Goal: Information Seeking & Learning: Learn about a topic

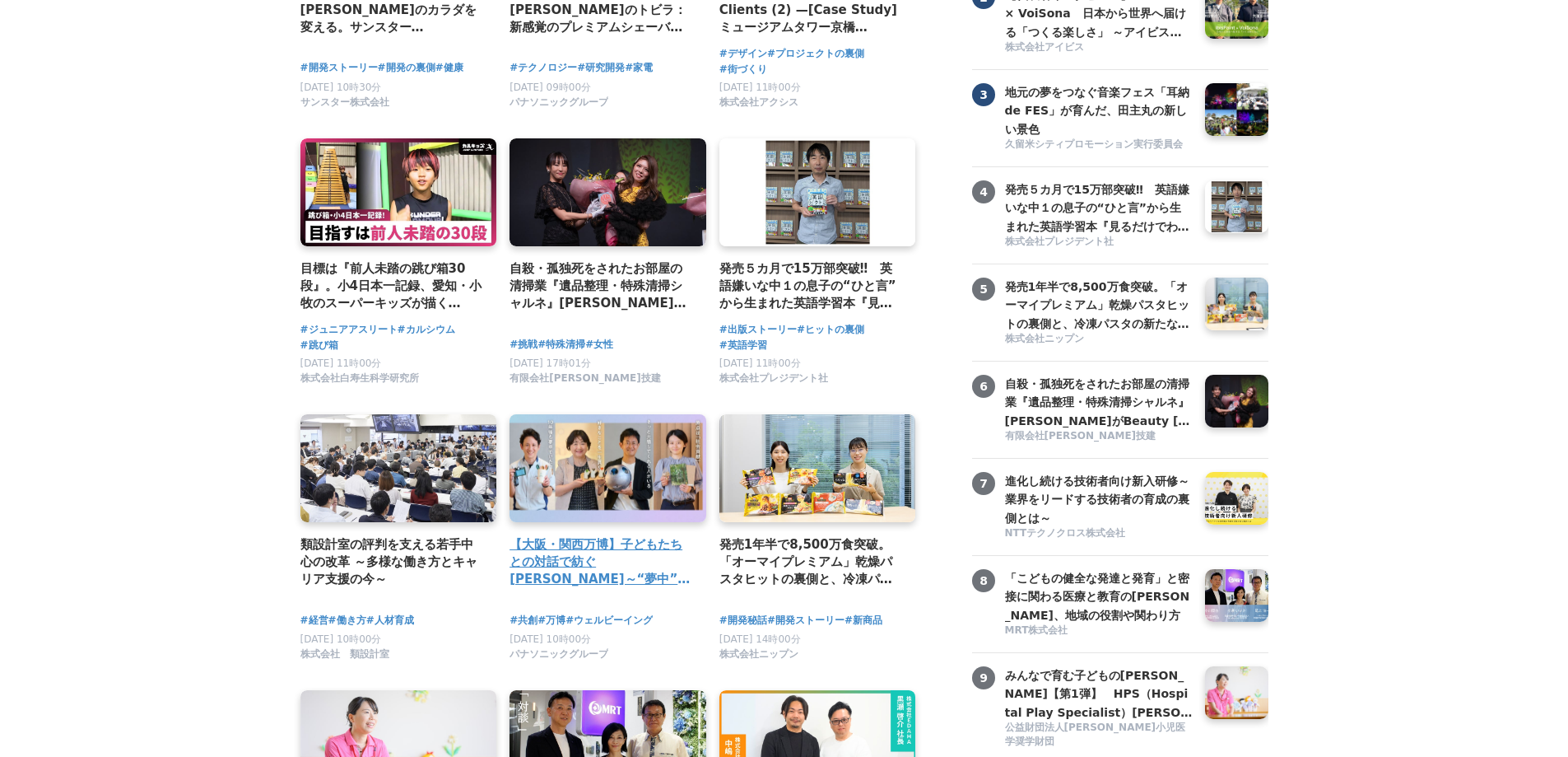
scroll to position [330, 0]
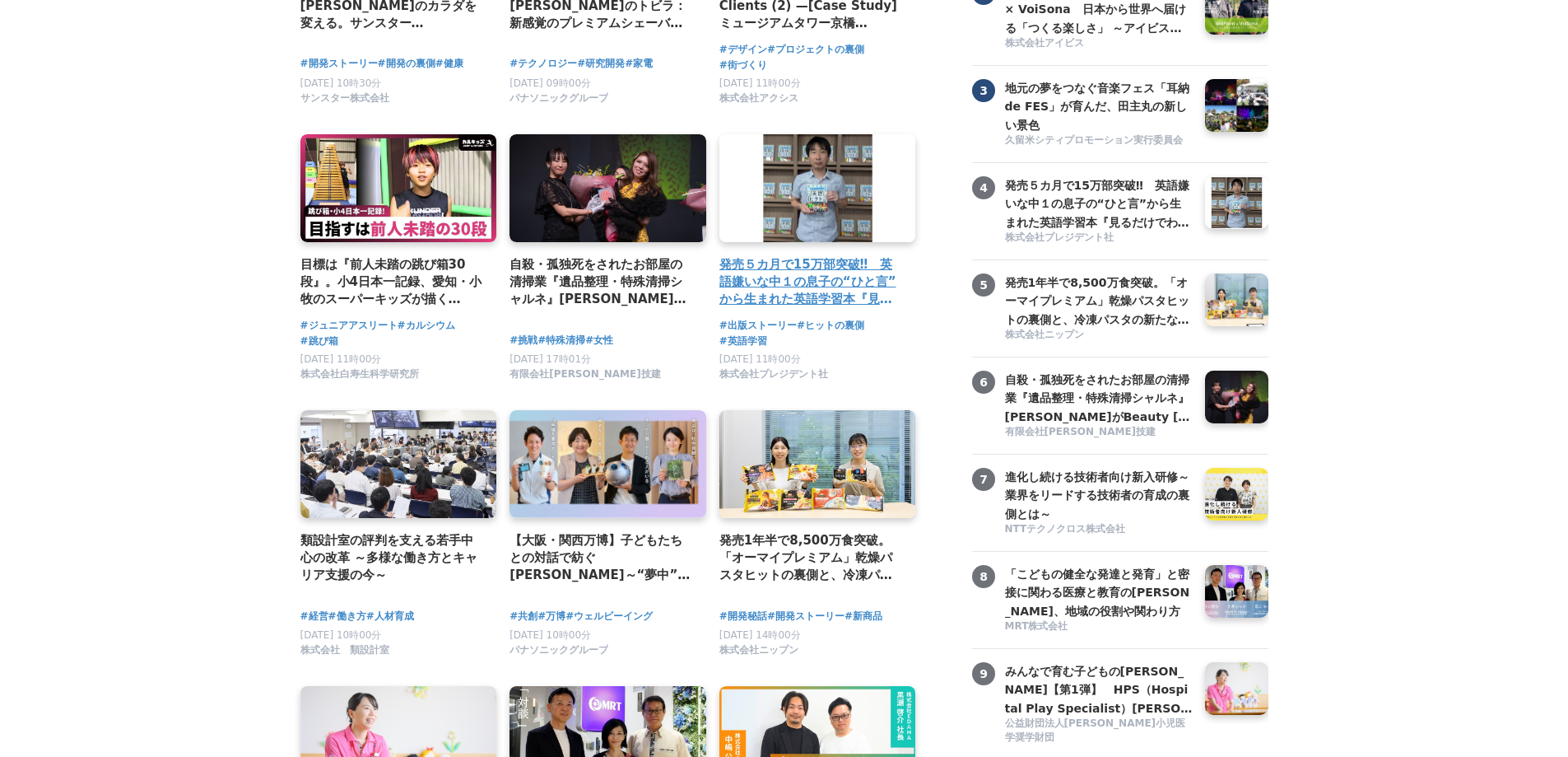
click at [796, 287] on h4 "発売５カ月で15万部突破‼　英語嫌いな中１の息子の“ひと言”から生まれた英語学習本『見るだけでわかる‼ 英語ピクト図鑑』異例ヒットの要因" at bounding box center [811, 282] width 183 height 54
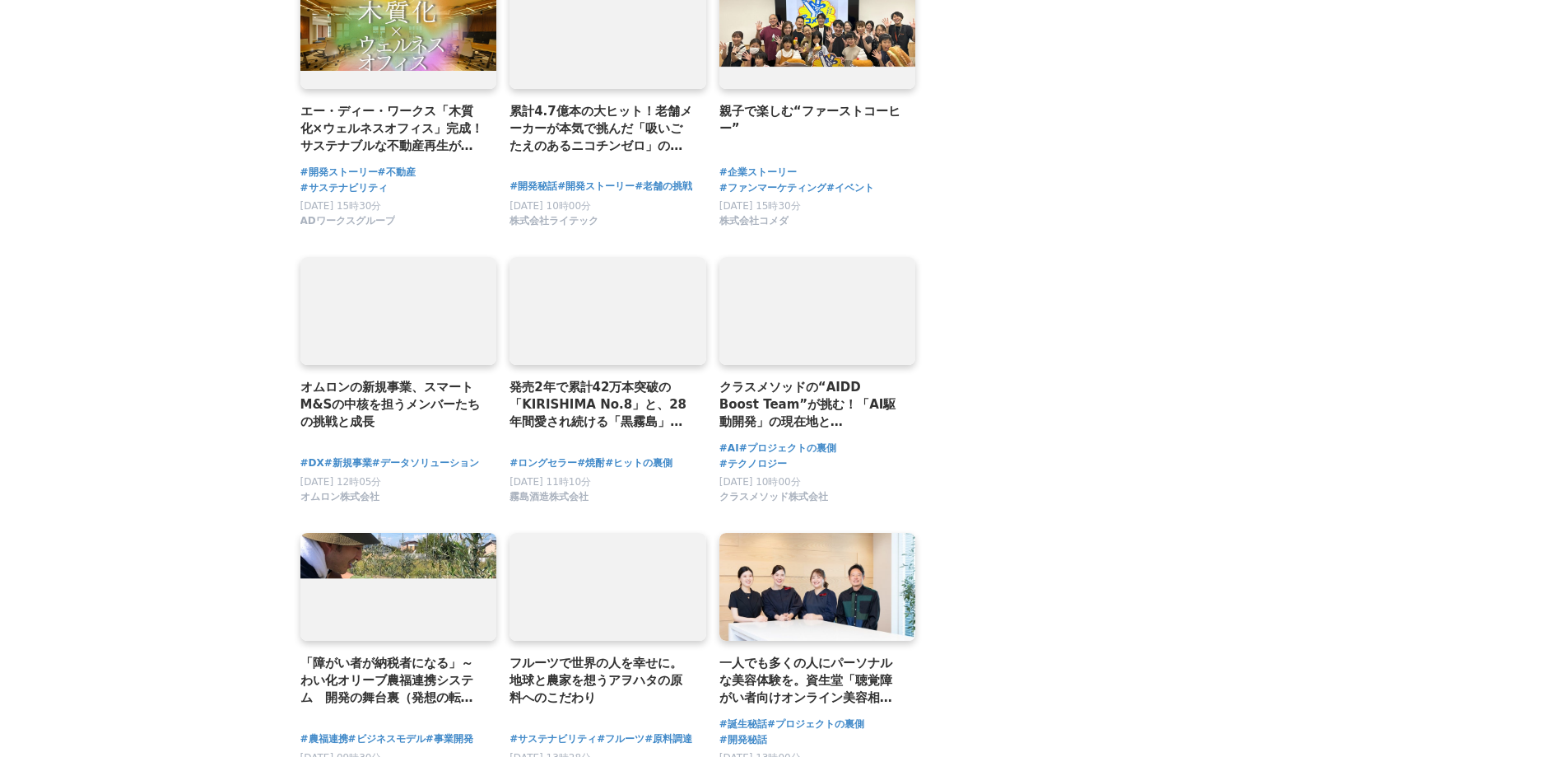
scroll to position [3219, 0]
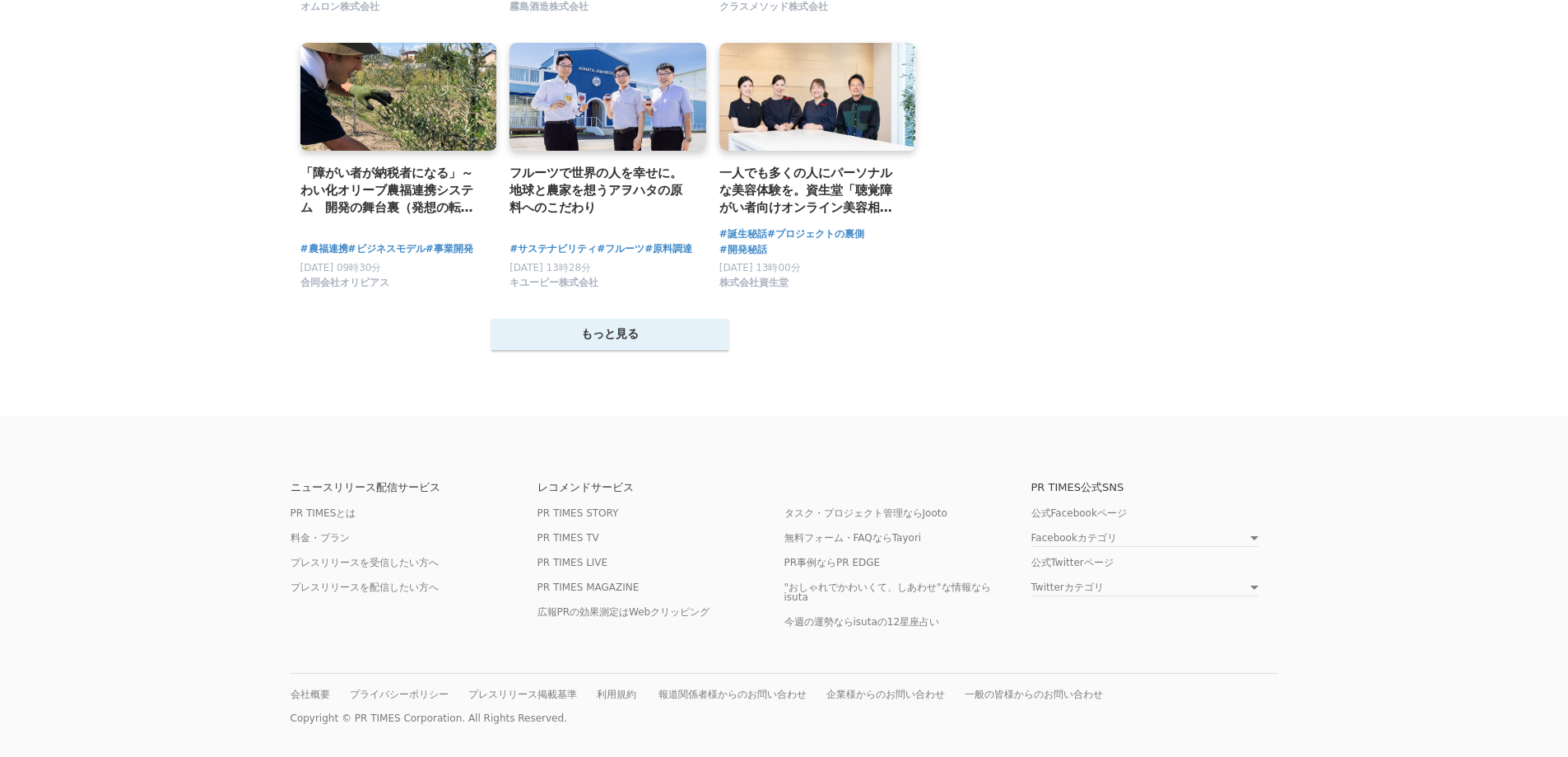
click at [662, 329] on button "もっと見る" at bounding box center [609, 335] width 237 height 31
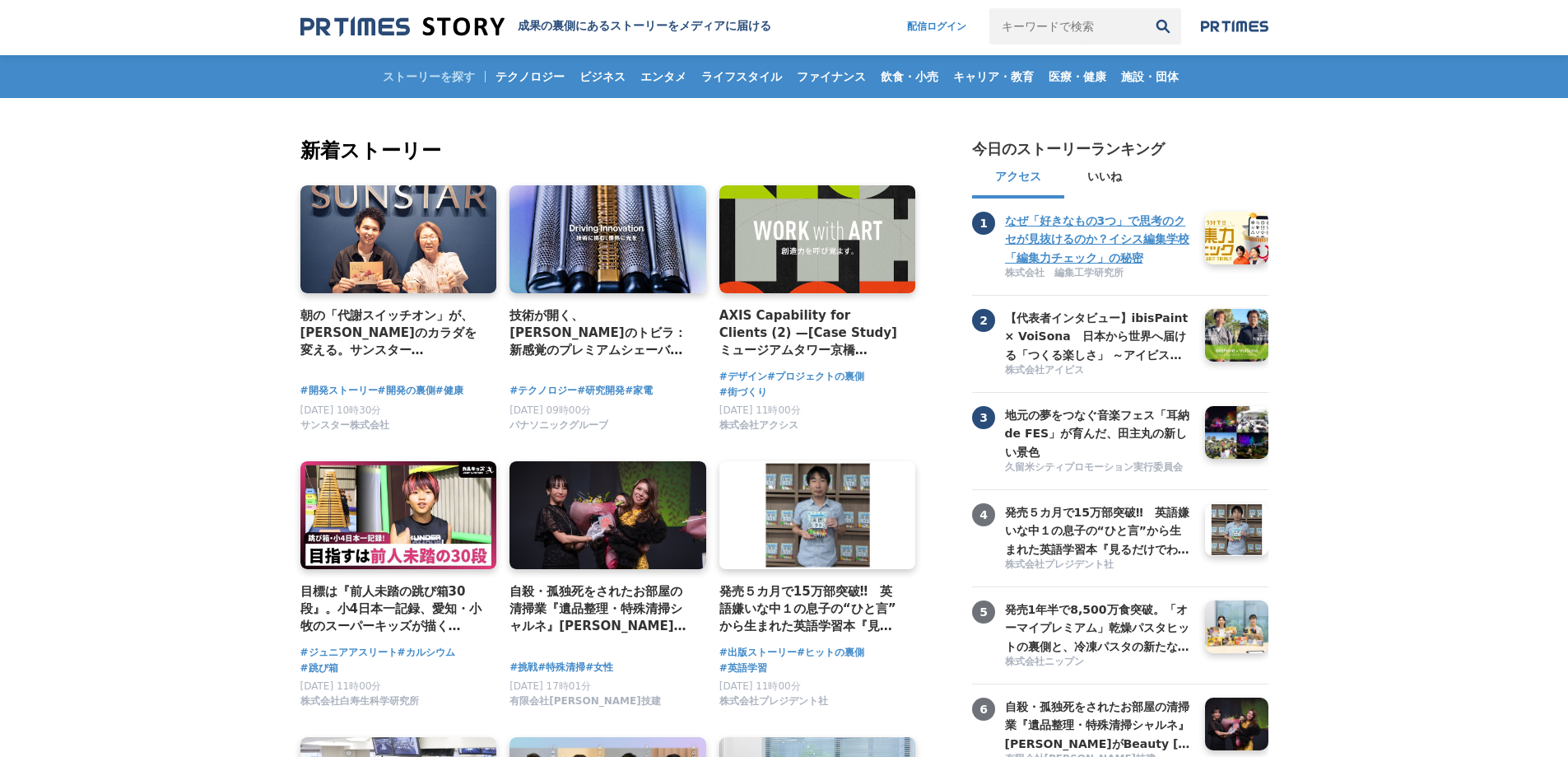
scroll to position [0, 0]
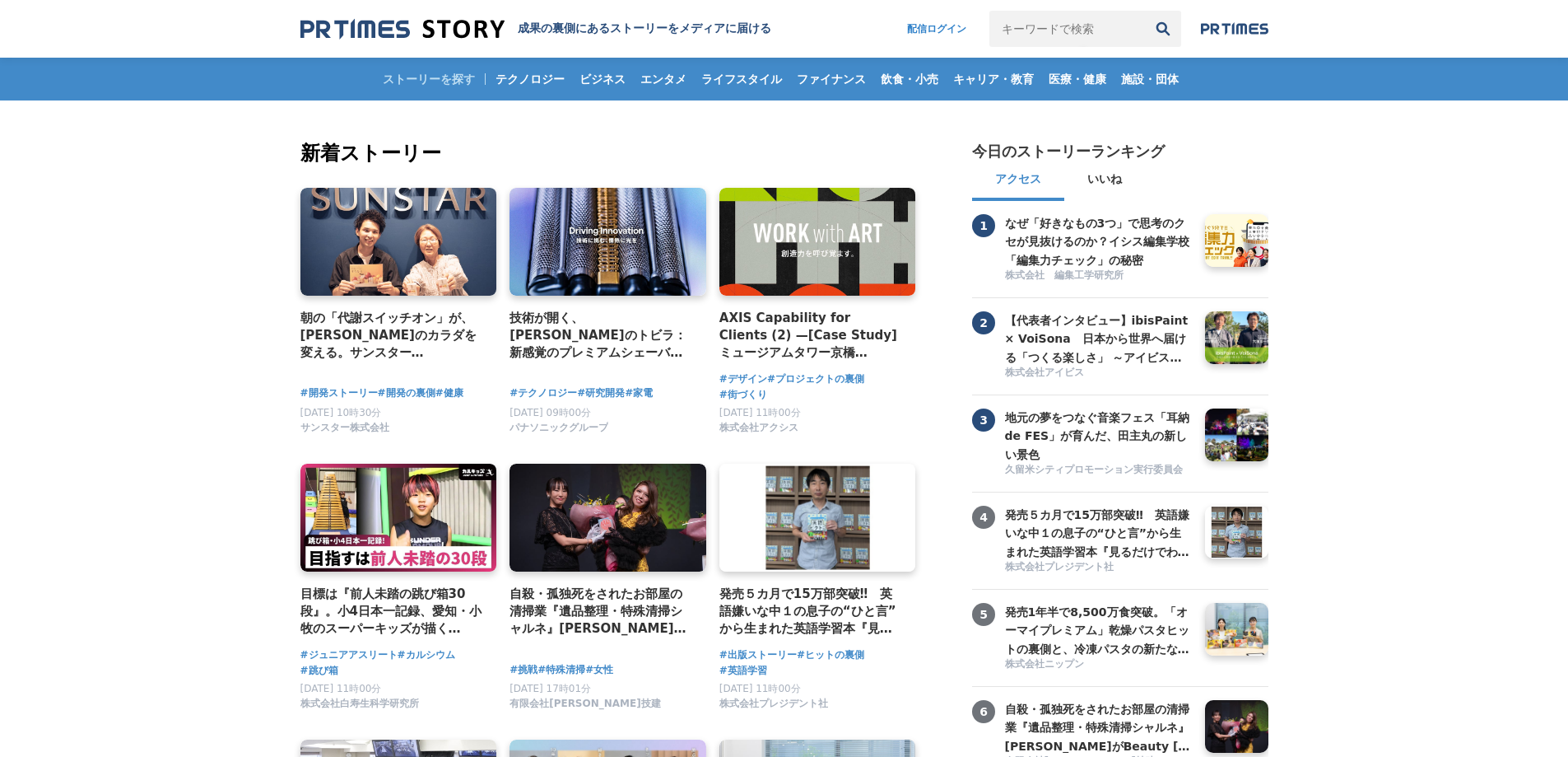
click at [1005, 25] on input "キーワードで検索" at bounding box center [1066, 28] width 155 height 36
type input "北洲"
click at [1145, 11] on button "検索" at bounding box center [1162, 28] width 36 height 36
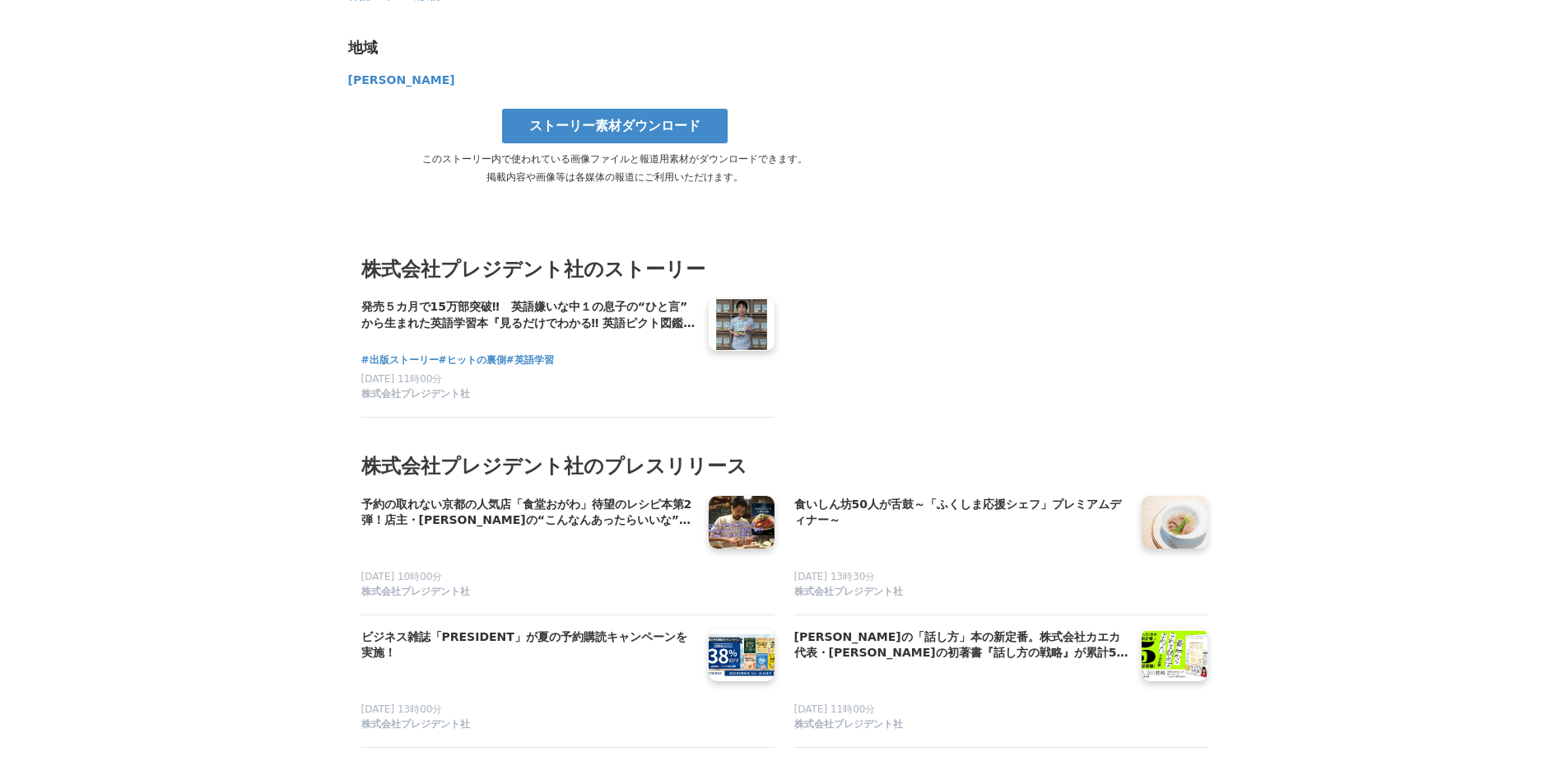
scroll to position [8141, 0]
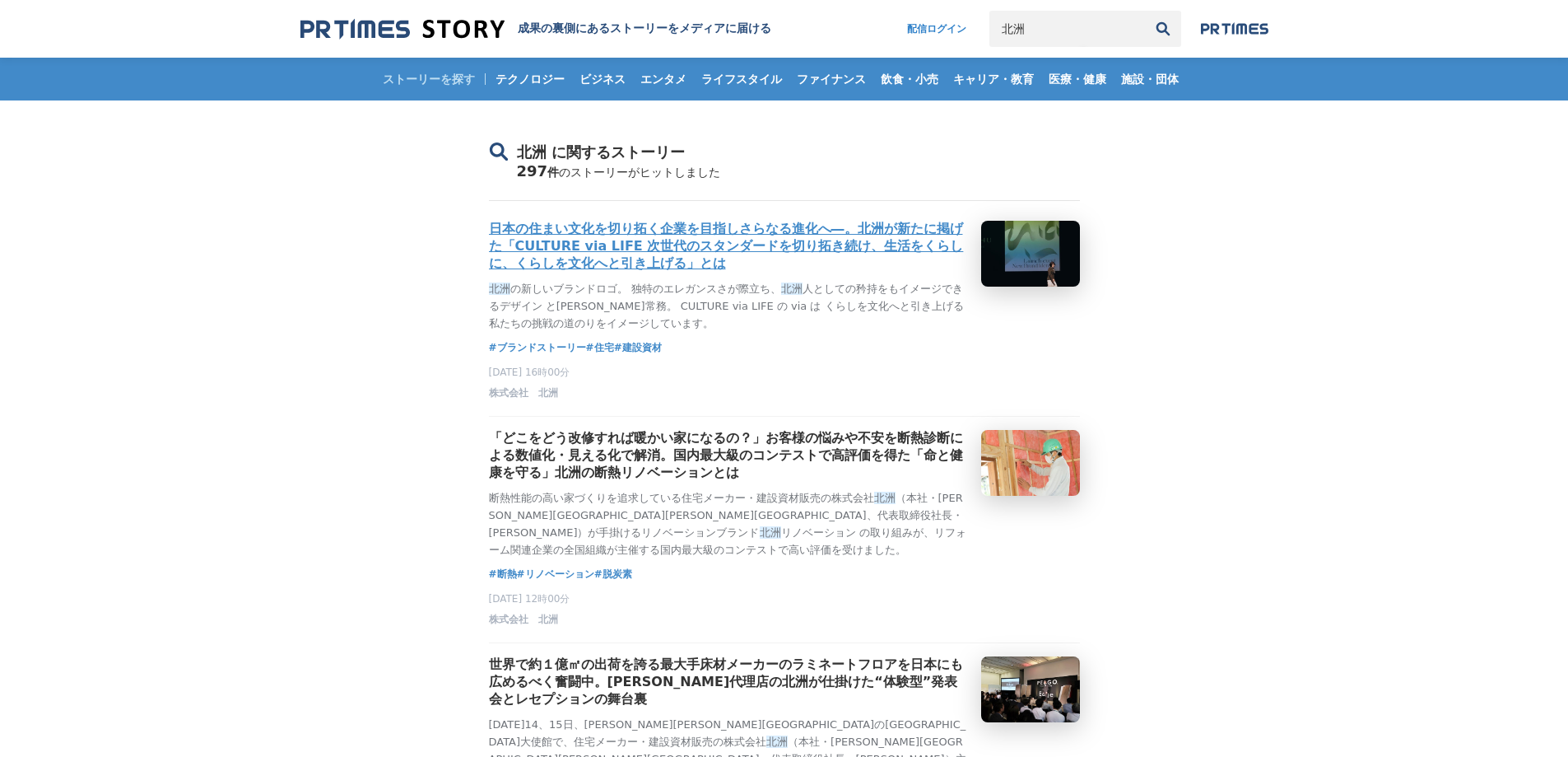
click at [810, 244] on h3 "日本の住まい文化を切り拓く企業を目指しさらなる進化へ―。北洲が新たに掲げた「CULTURE via LIFE 次世代のスタンダードを切り拓き続け、生活をくらし…" at bounding box center [727, 246] width 479 height 52
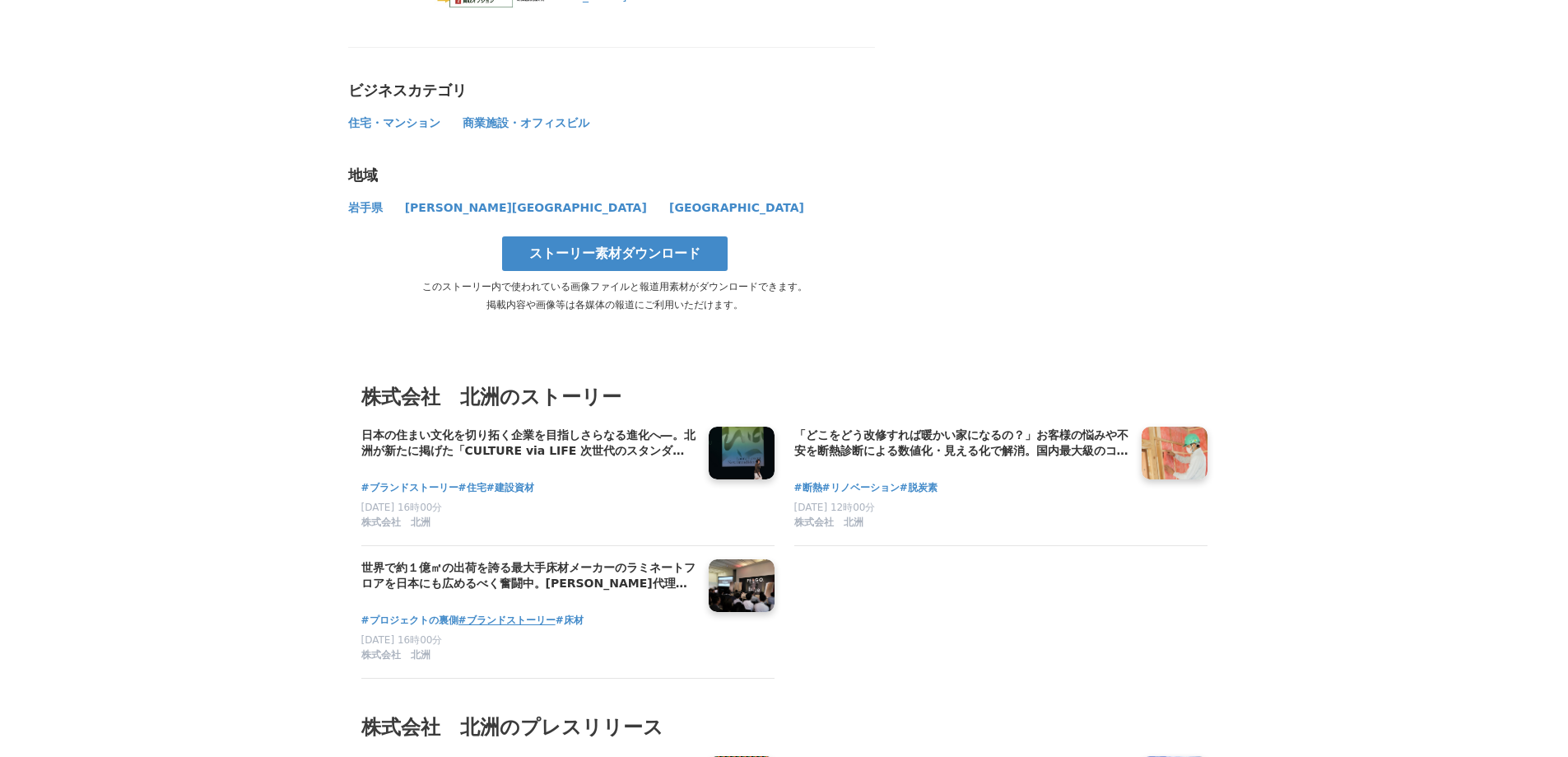
scroll to position [11196, 0]
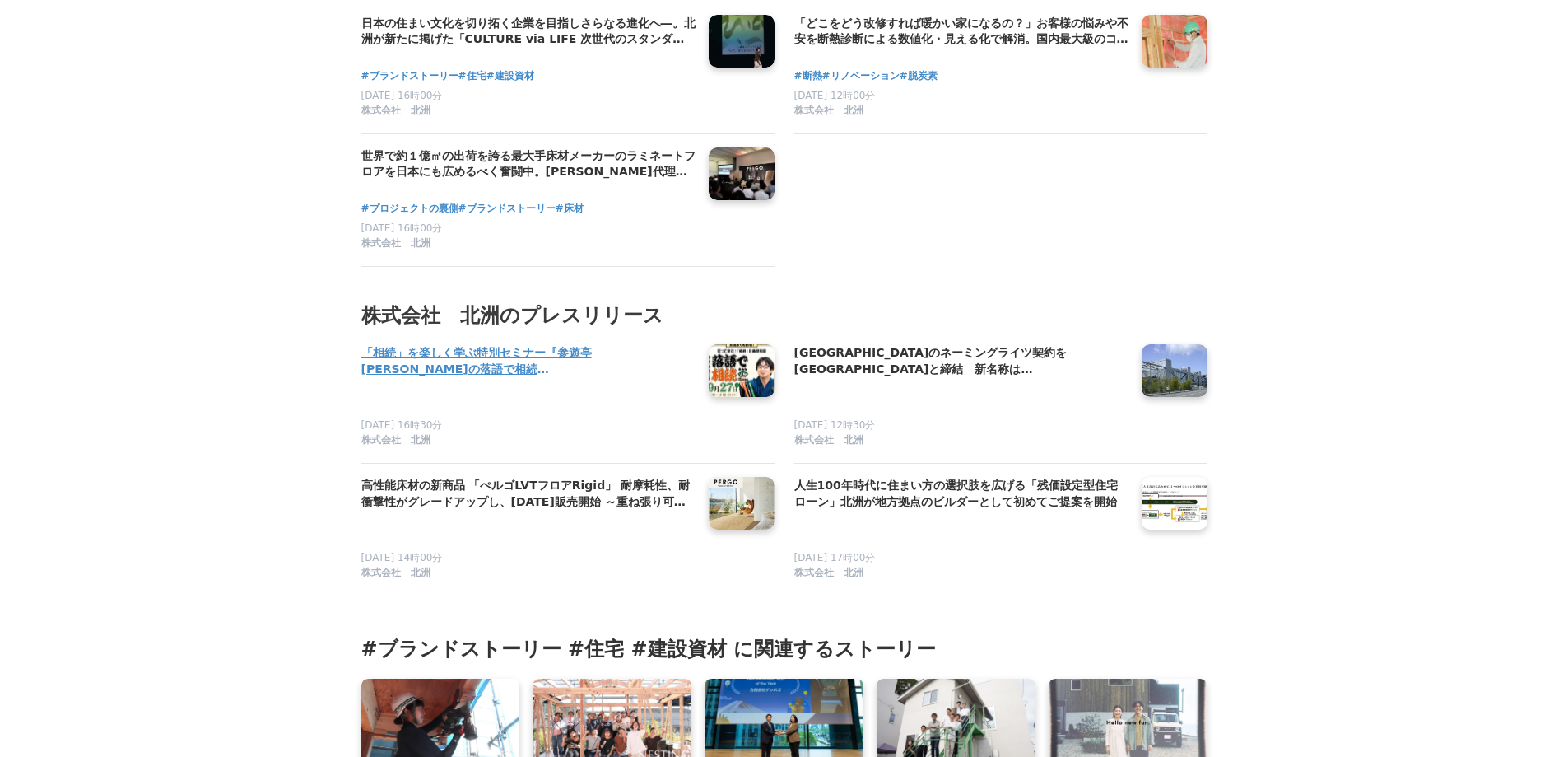
click at [600, 344] on h4 "「相続」を楽しく学ぶ特別セミナー『参遊亭英遊の落語で相続in仙台』を9月27日開催" at bounding box center [528, 361] width 334 height 34
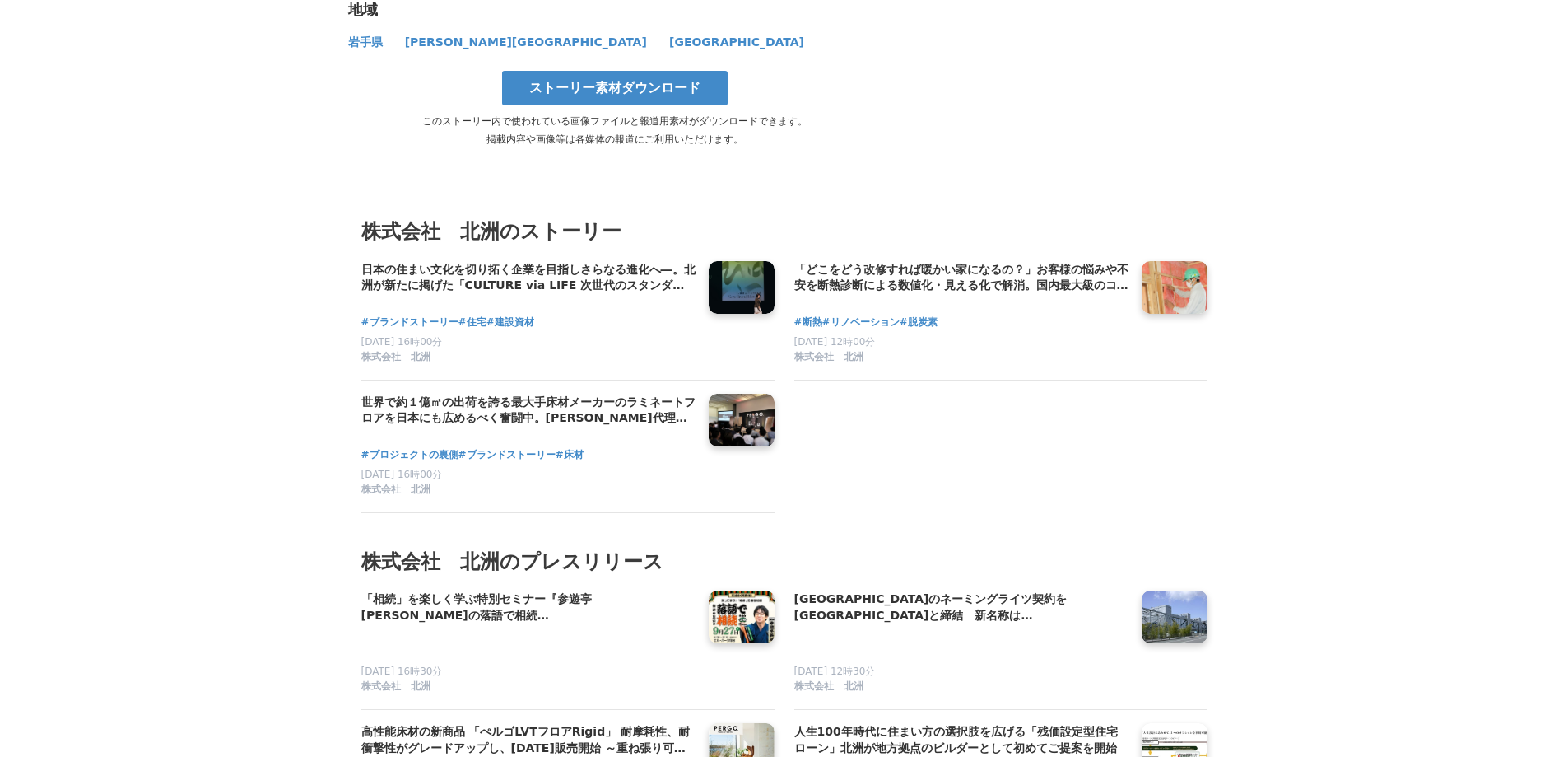
scroll to position [10949, 0]
